Goal: Information Seeking & Learning: Find specific fact

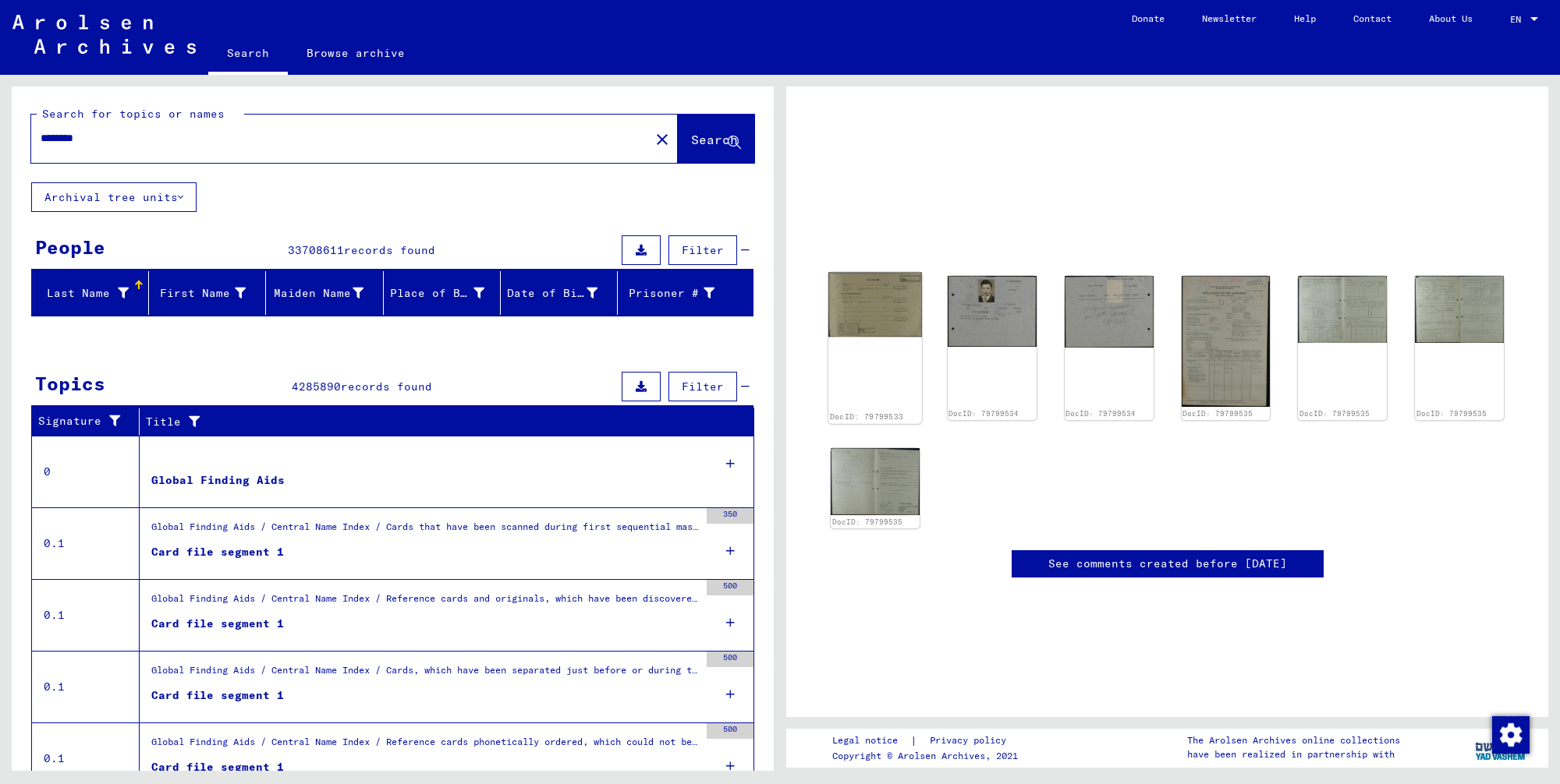
click at [866, 323] on img at bounding box center [875, 304] width 93 height 64
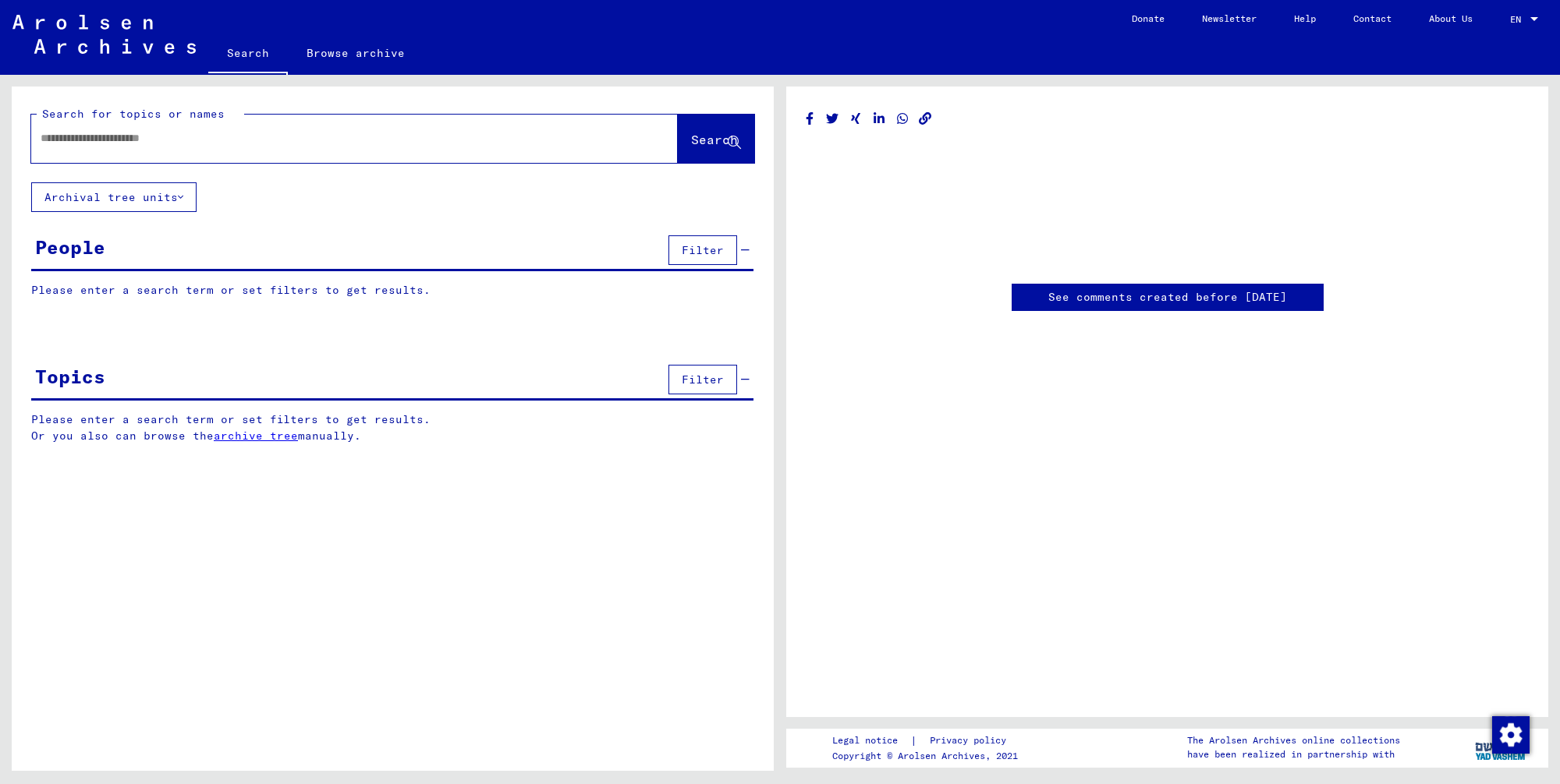
type input "********"
click at [890, 310] on yv-its-disqus "See comments created before [DATE]" at bounding box center [1166, 297] width 723 height 27
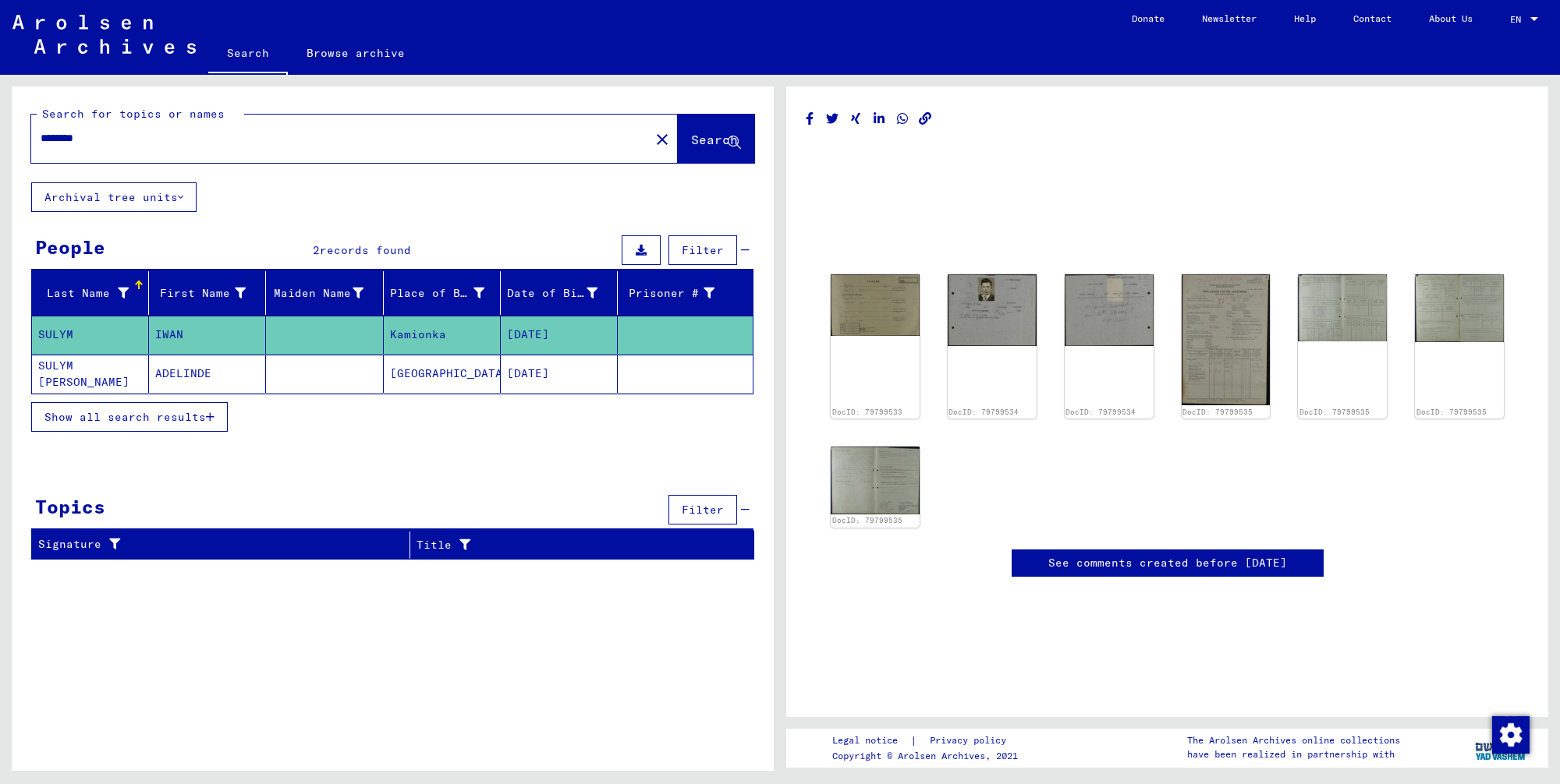
click at [428, 337] on mat-cell "Kamionka" at bounding box center [443, 335] width 117 height 38
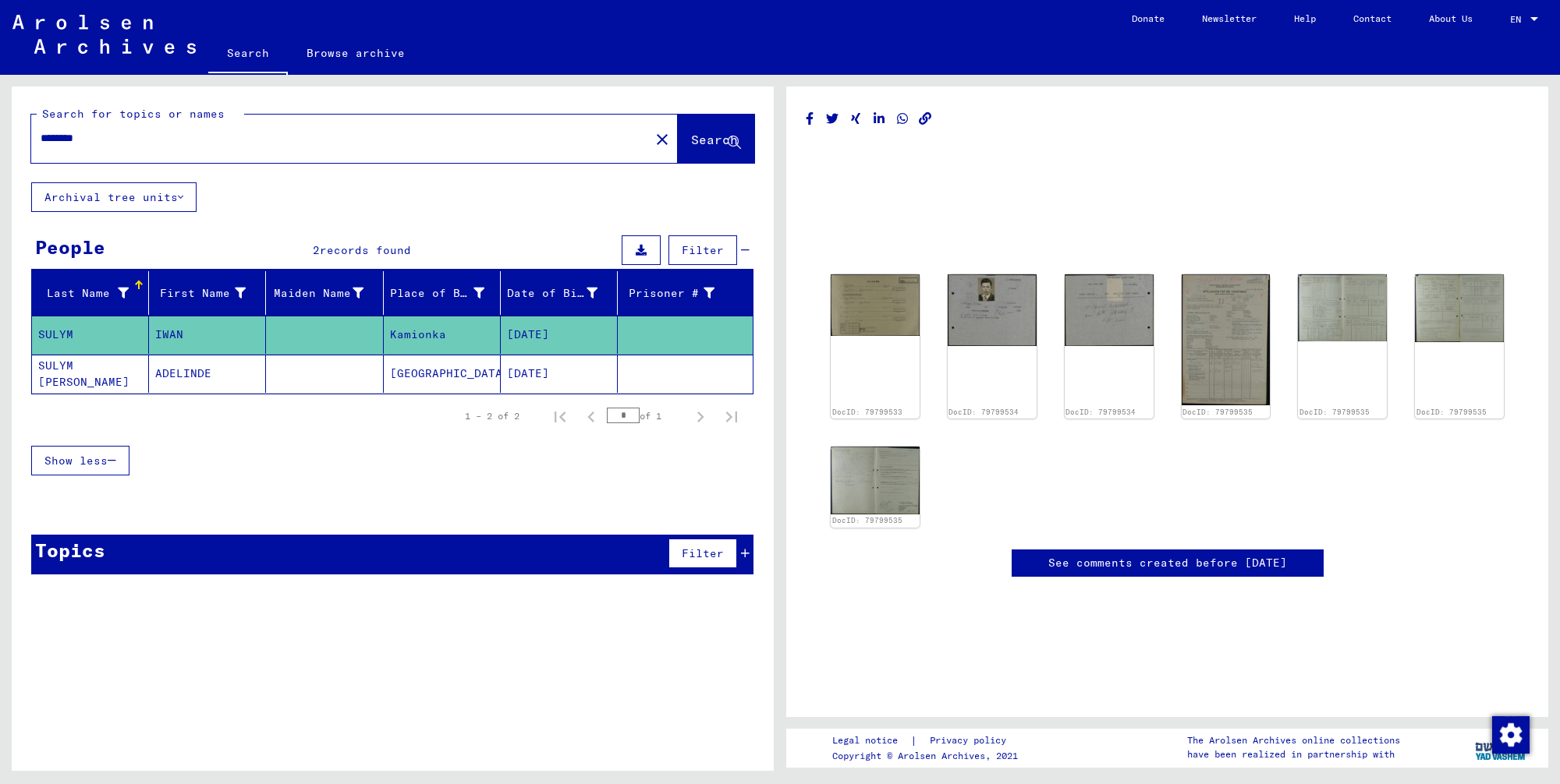
click at [428, 337] on mat-cell "Kamionka" at bounding box center [443, 335] width 117 height 38
click at [886, 302] on img at bounding box center [875, 303] width 93 height 64
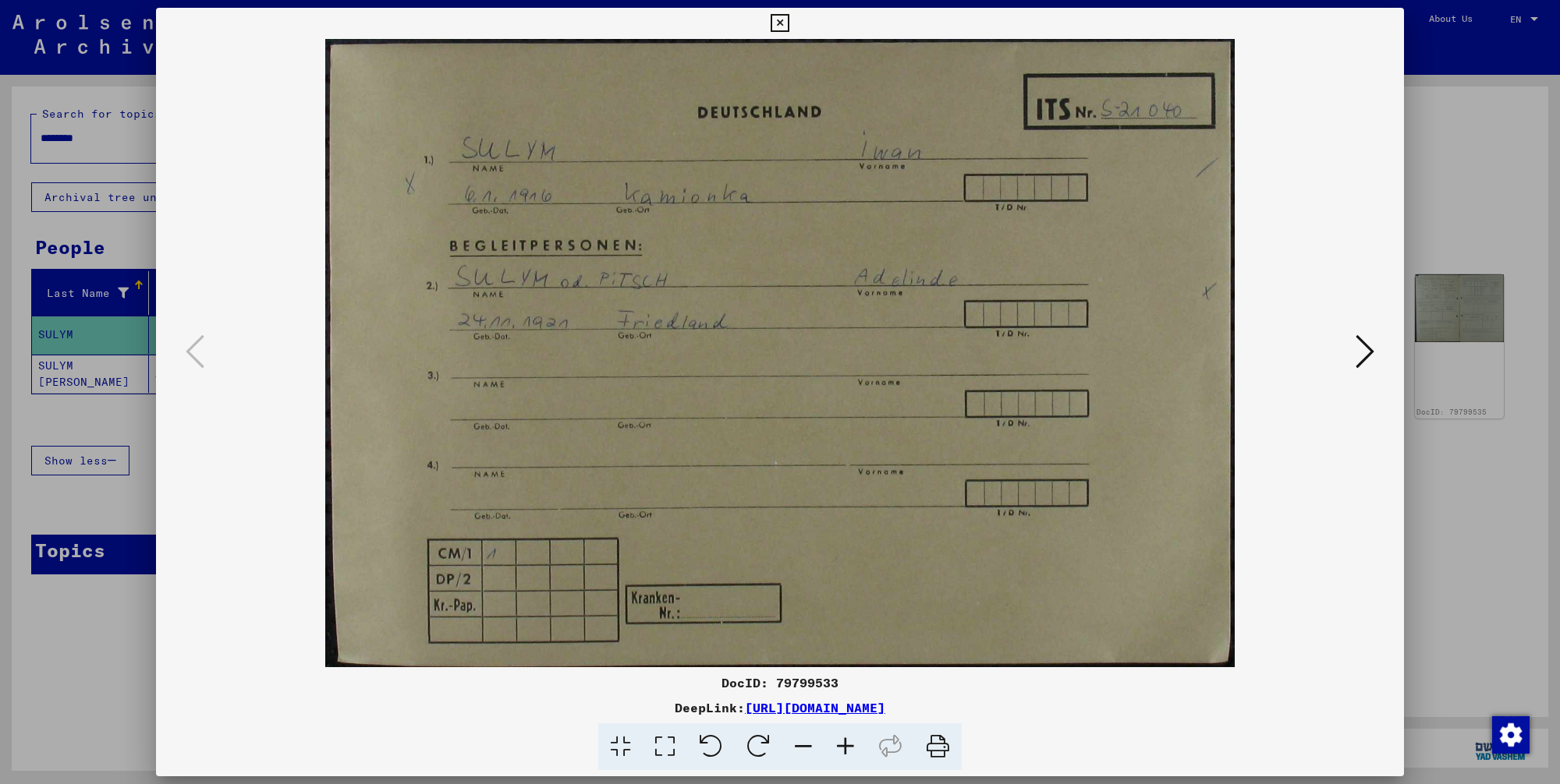
click at [1368, 357] on icon at bounding box center [1365, 351] width 18 height 38
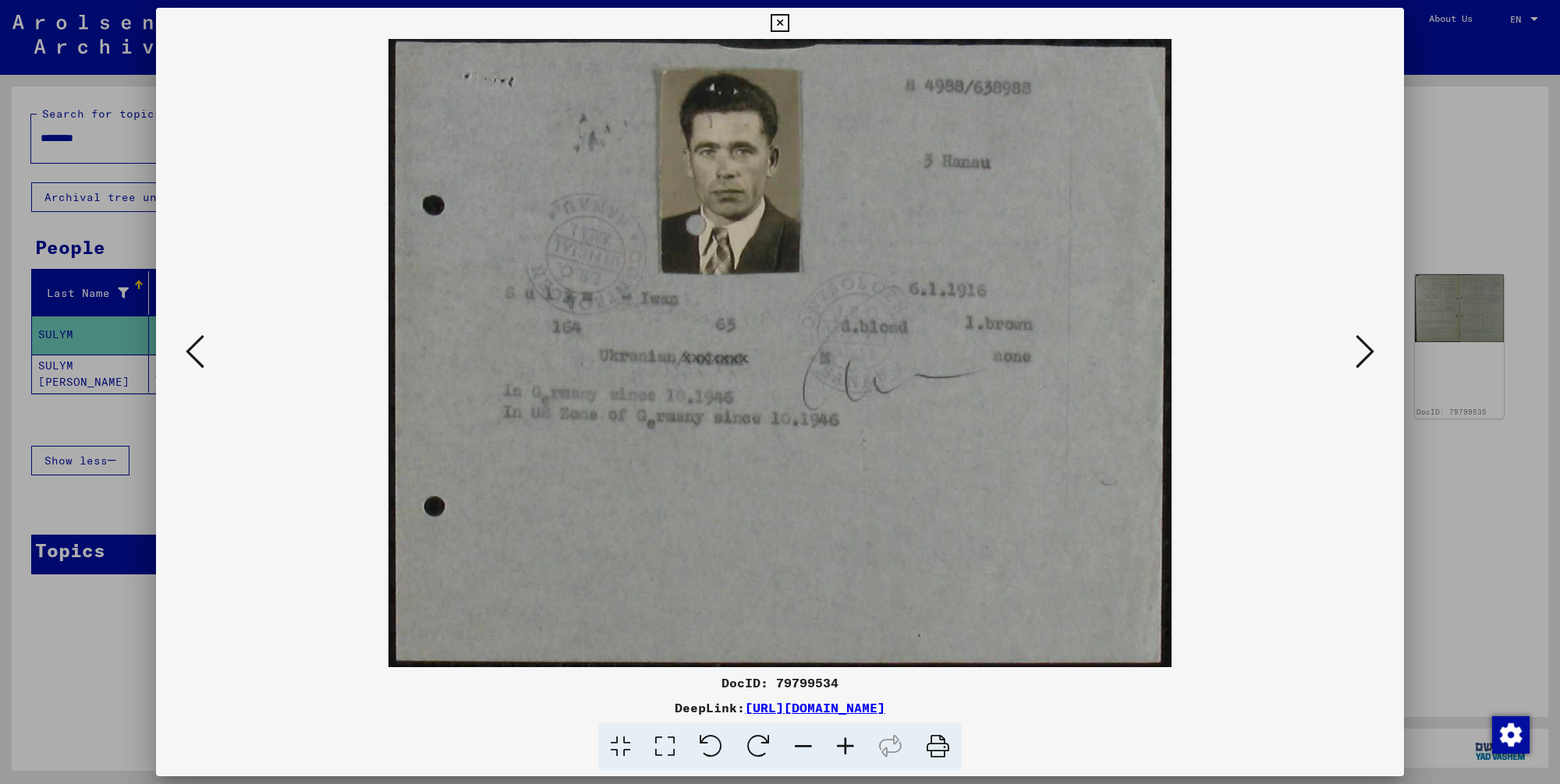
click at [1366, 356] on icon at bounding box center [1365, 351] width 18 height 38
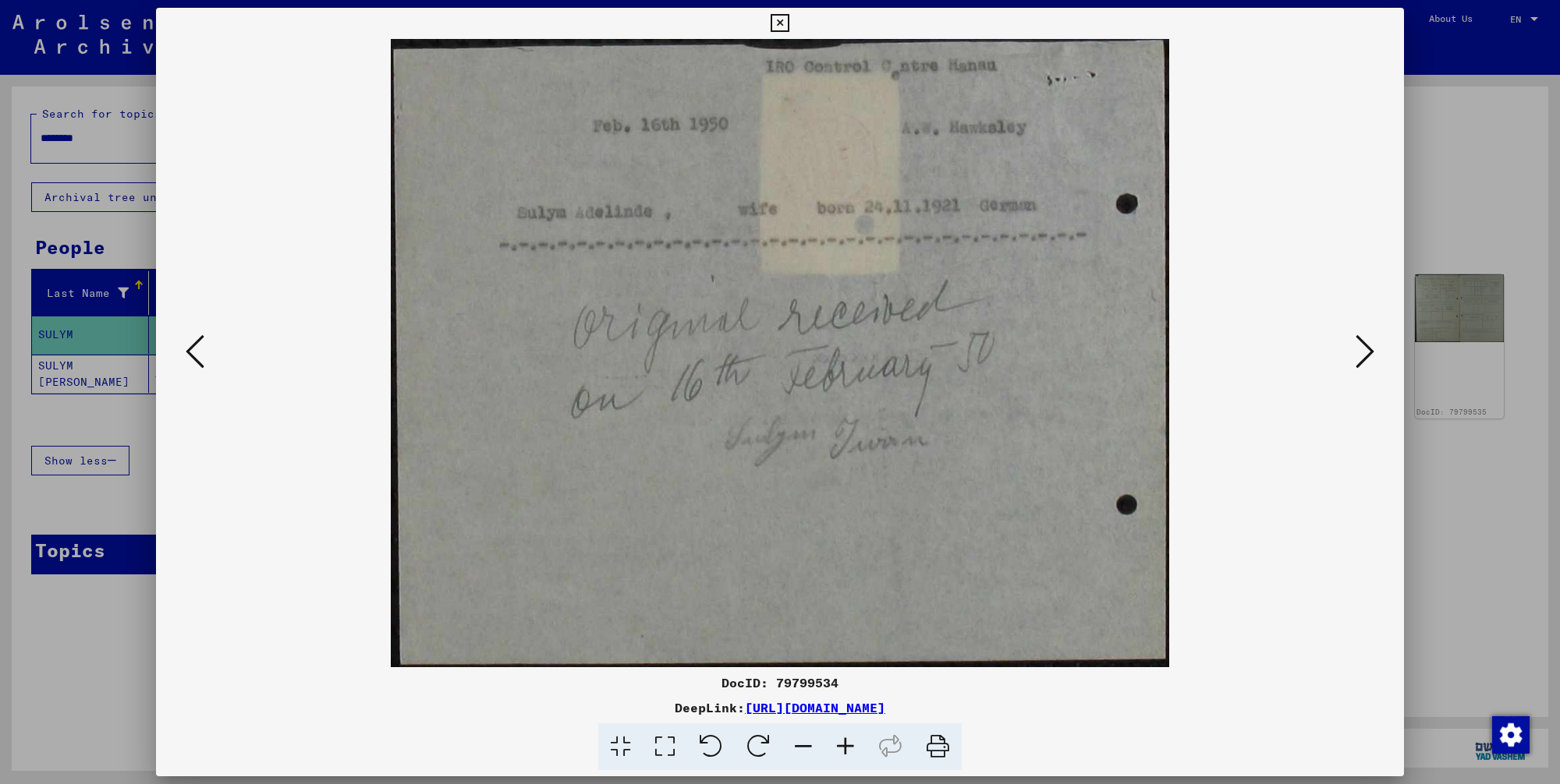
click at [1366, 356] on icon at bounding box center [1365, 351] width 18 height 38
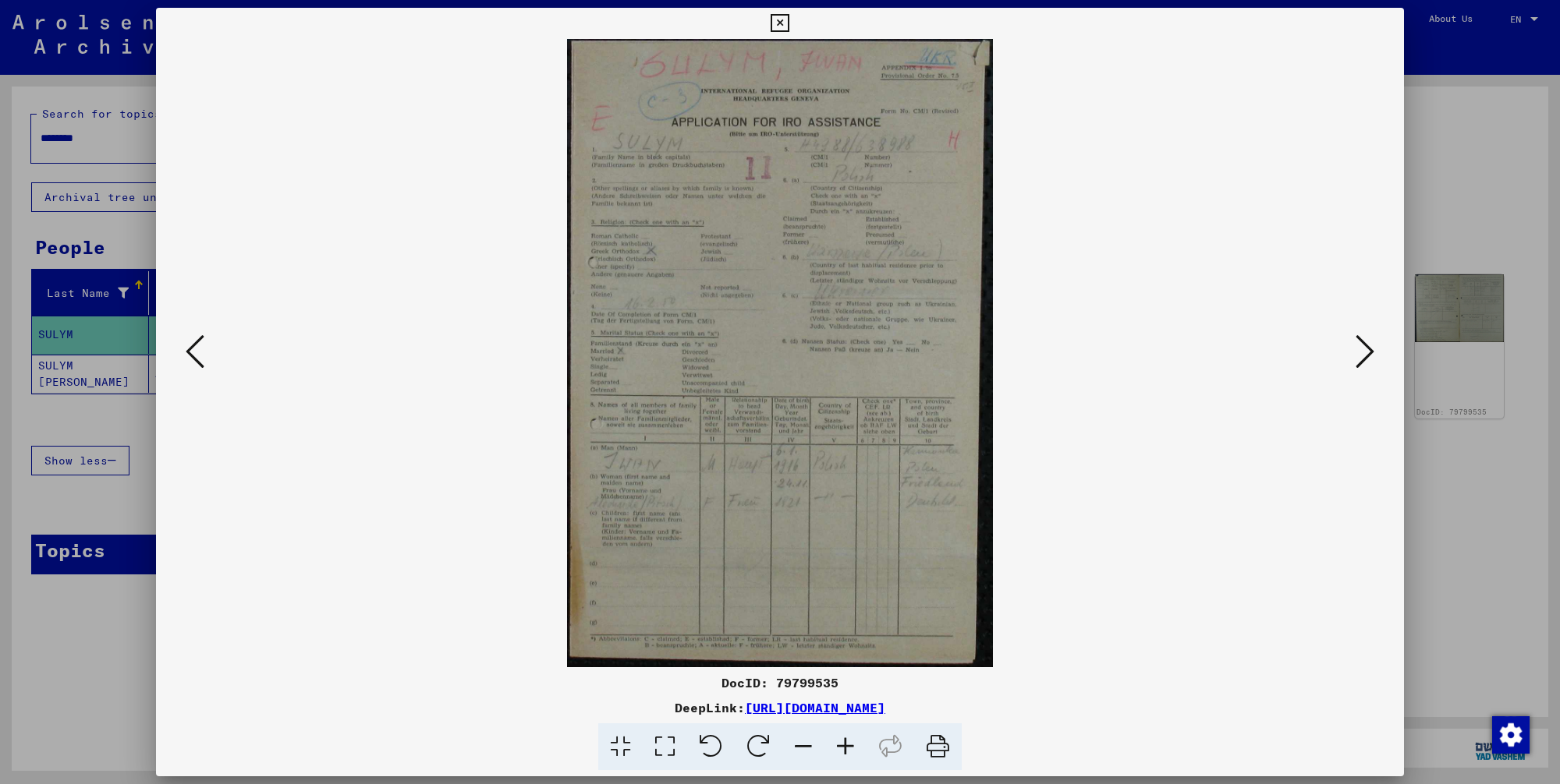
click at [1363, 373] on button at bounding box center [1365, 353] width 28 height 44
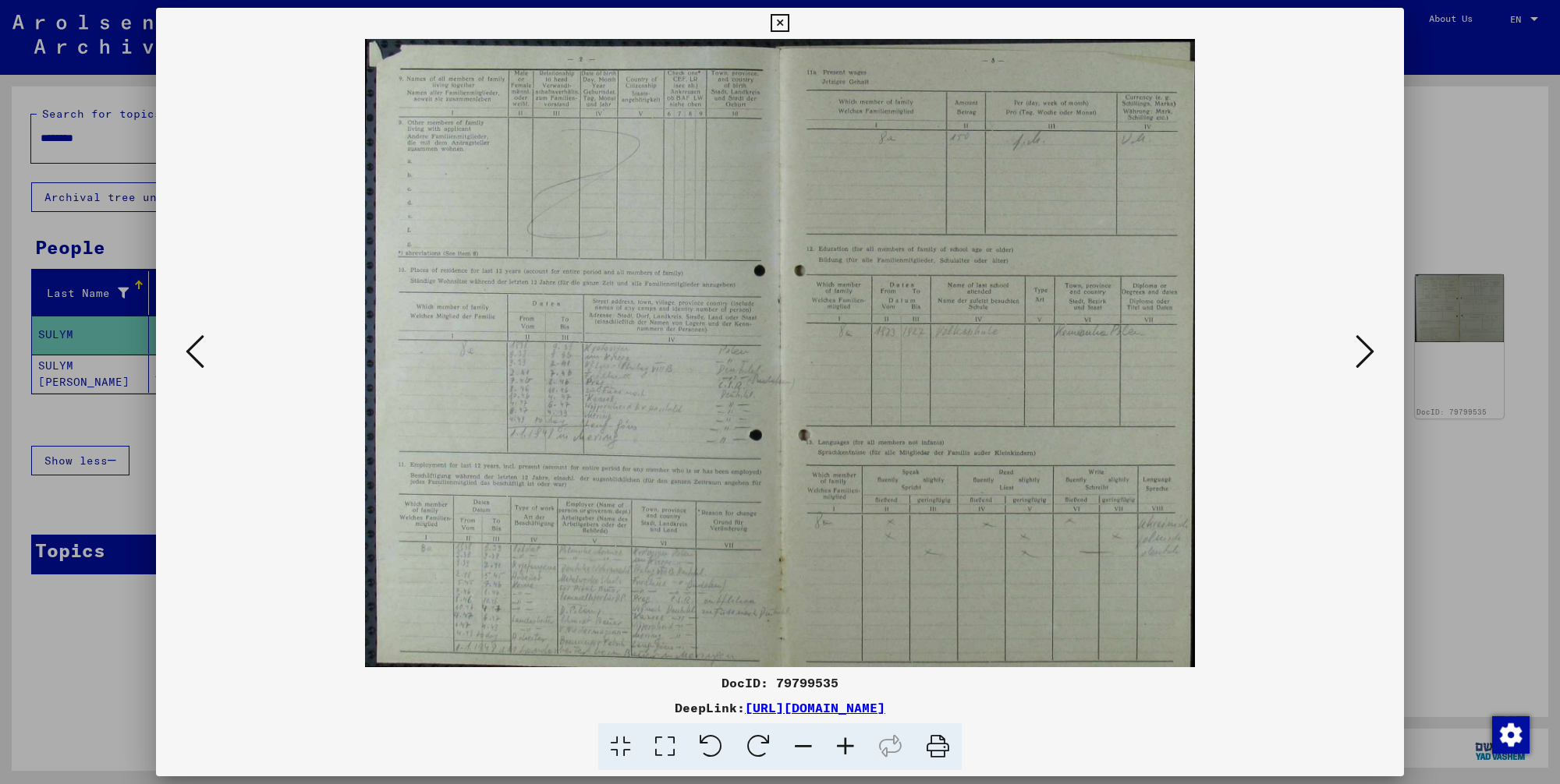
click at [1366, 367] on icon at bounding box center [1365, 351] width 18 height 38
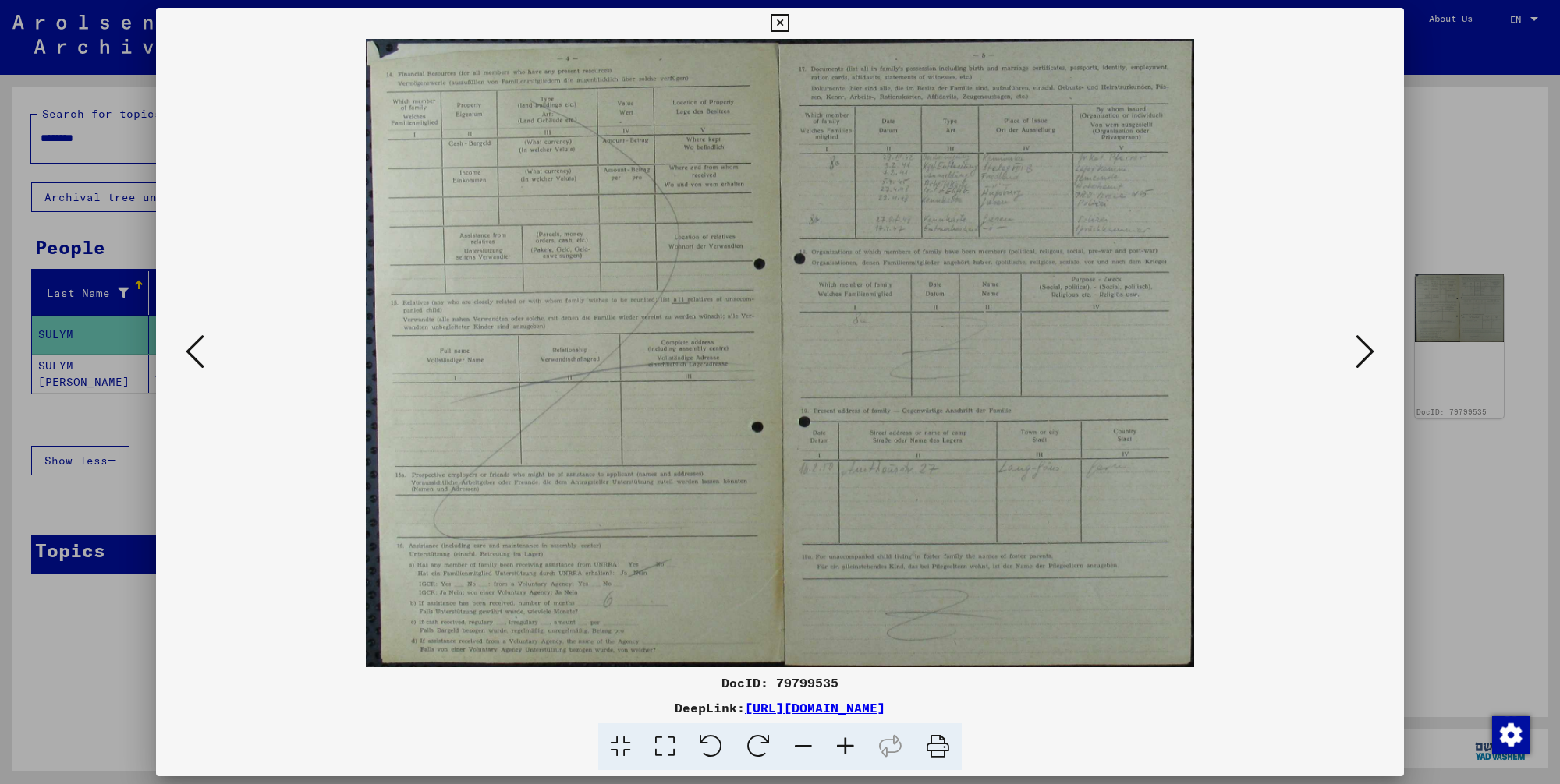
click at [1365, 367] on icon at bounding box center [1365, 351] width 18 height 38
